Goal: Task Accomplishment & Management: Manage account settings

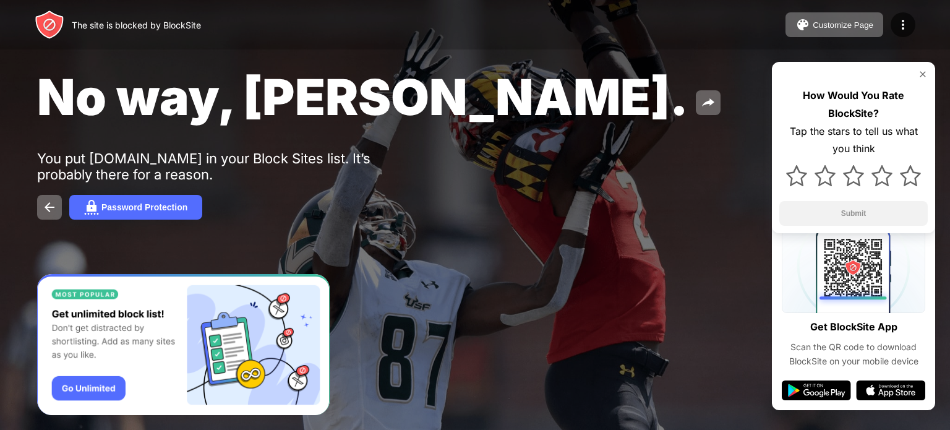
click at [915, 24] on div "The site is blocked by BlockSite Customize Page Edit Block List Redirect Custom…" at bounding box center [475, 24] width 950 height 49
click at [902, 24] on img at bounding box center [902, 24] width 15 height 15
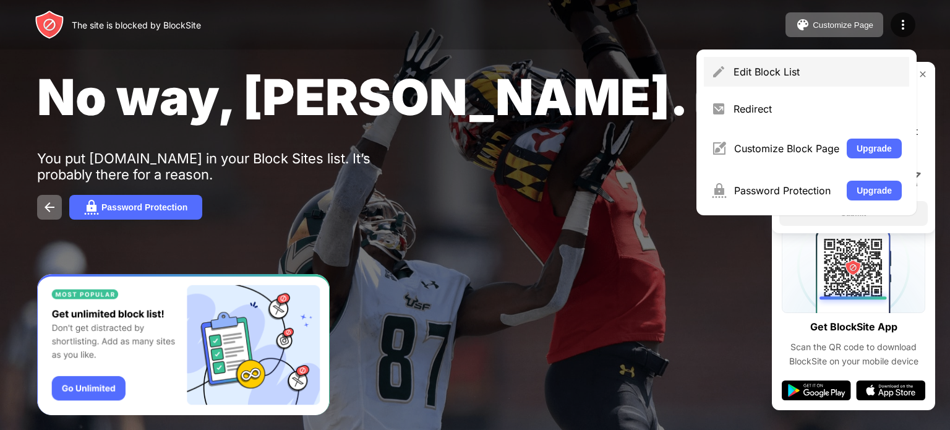
click at [762, 70] on div "Edit Block List" at bounding box center [817, 72] width 168 height 12
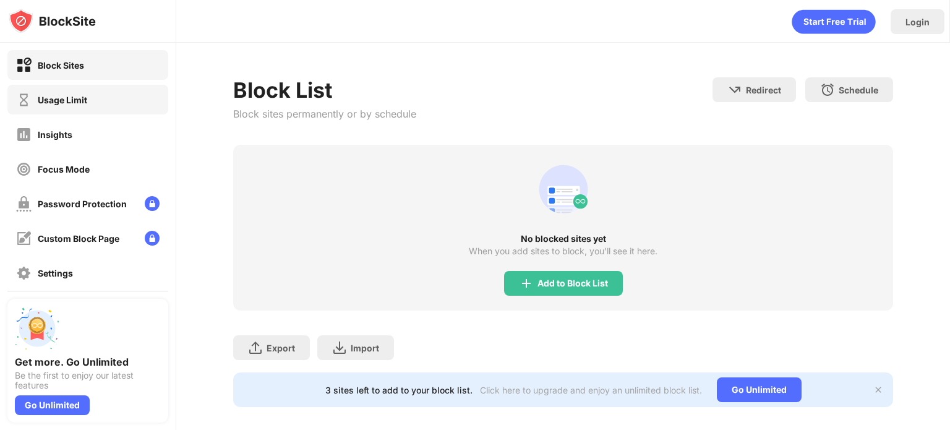
click at [62, 108] on div "Usage Limit" at bounding box center [87, 100] width 161 height 30
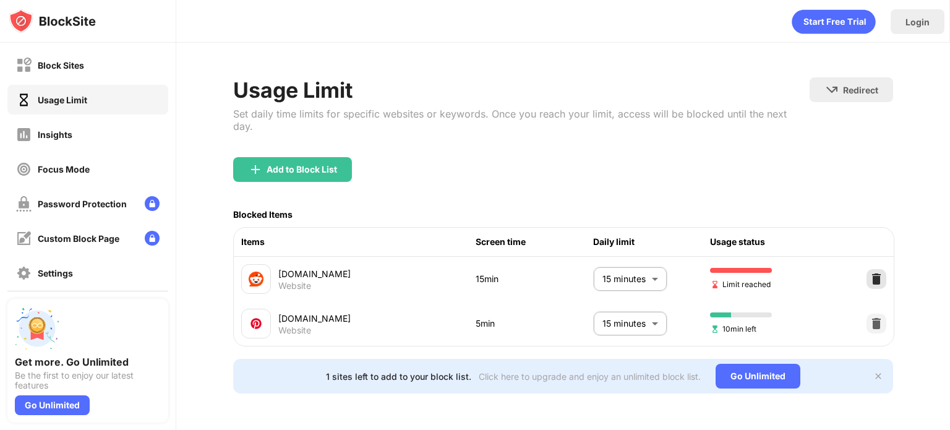
click at [875, 273] on img at bounding box center [876, 279] width 12 height 12
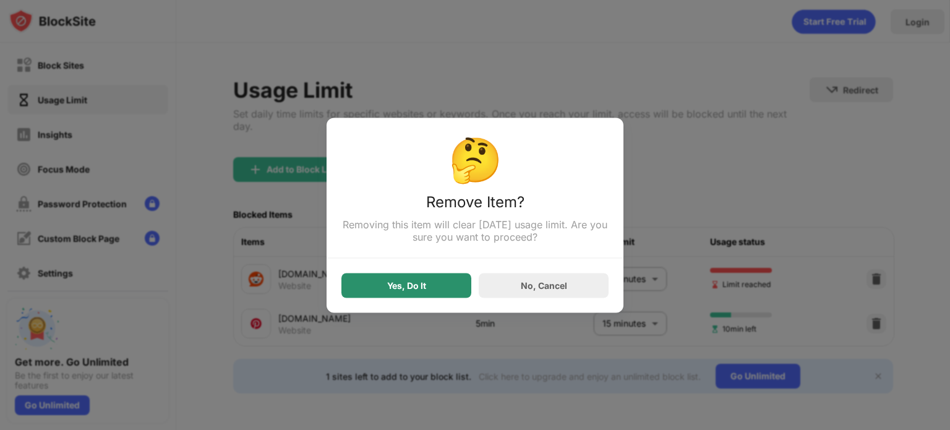
click at [393, 285] on div "Yes, Do It" at bounding box center [406, 285] width 39 height 10
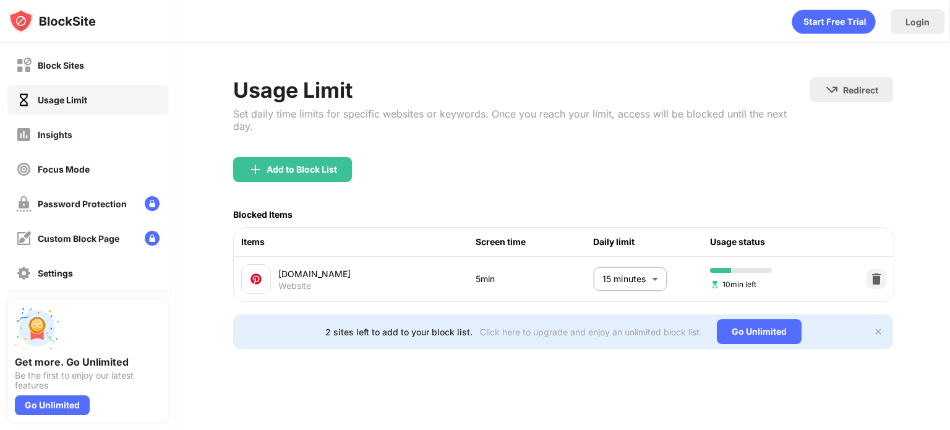
click at [881, 275] on div at bounding box center [876, 279] width 20 height 20
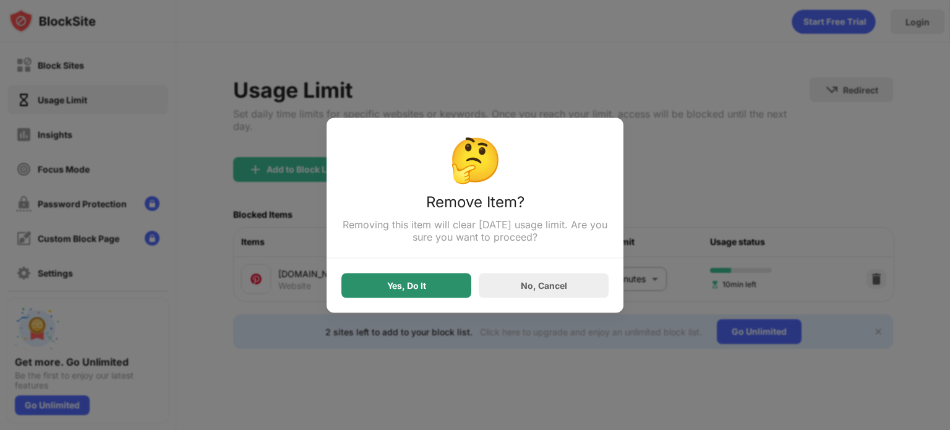
click at [437, 278] on div "Yes, Do It" at bounding box center [406, 285] width 130 height 25
